Goal: Subscribe to service/newsletter

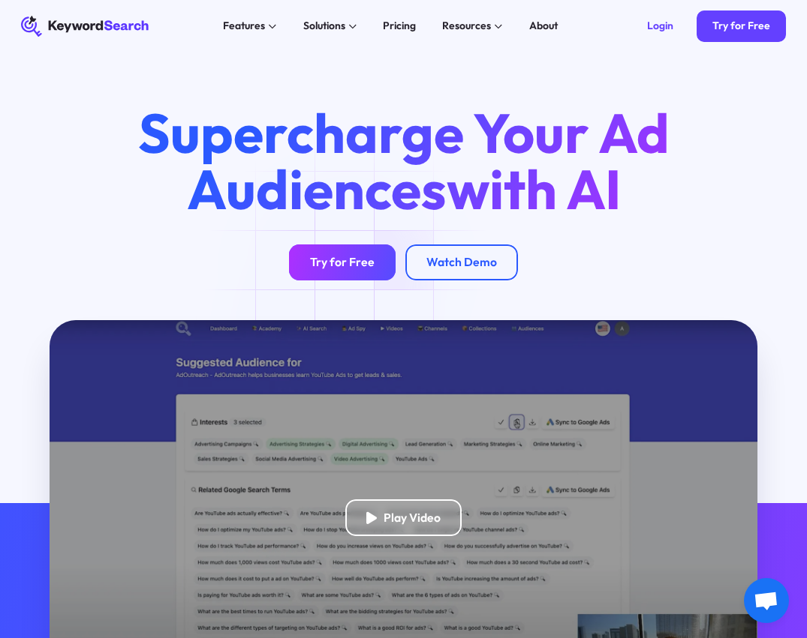
click at [353, 270] on div "Try for Free" at bounding box center [342, 262] width 65 height 15
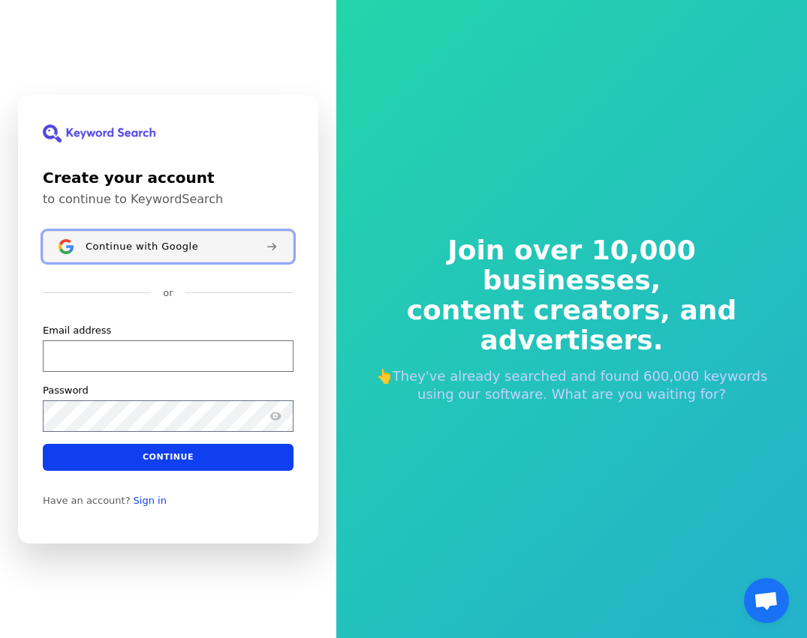
click at [163, 243] on span "Continue with Google" at bounding box center [142, 246] width 113 height 12
